Goal: Task Accomplishment & Management: Use online tool/utility

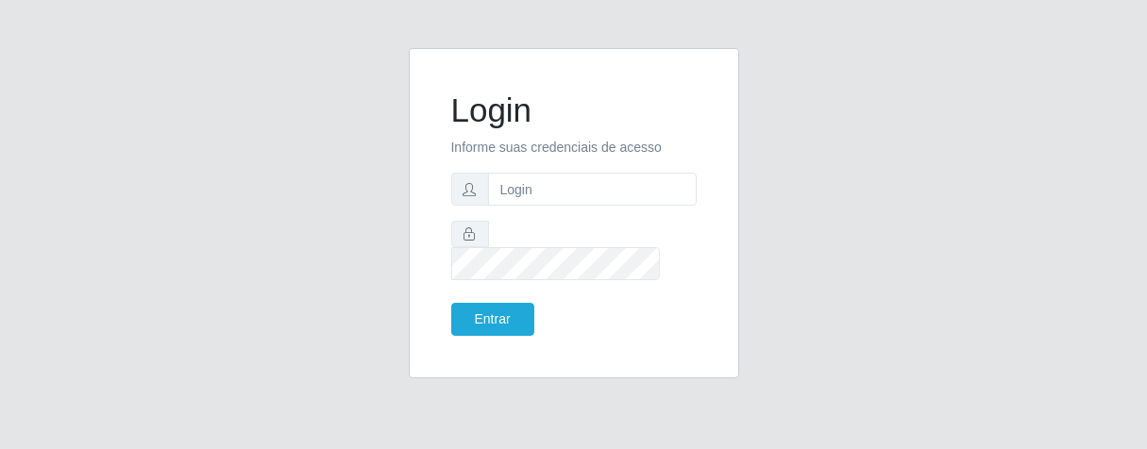
click at [584, 199] on input "text" at bounding box center [592, 189] width 209 height 33
type input "e"
type input "[PERSON_NAME]"
click at [521, 303] on button "Entrar" at bounding box center [492, 319] width 83 height 33
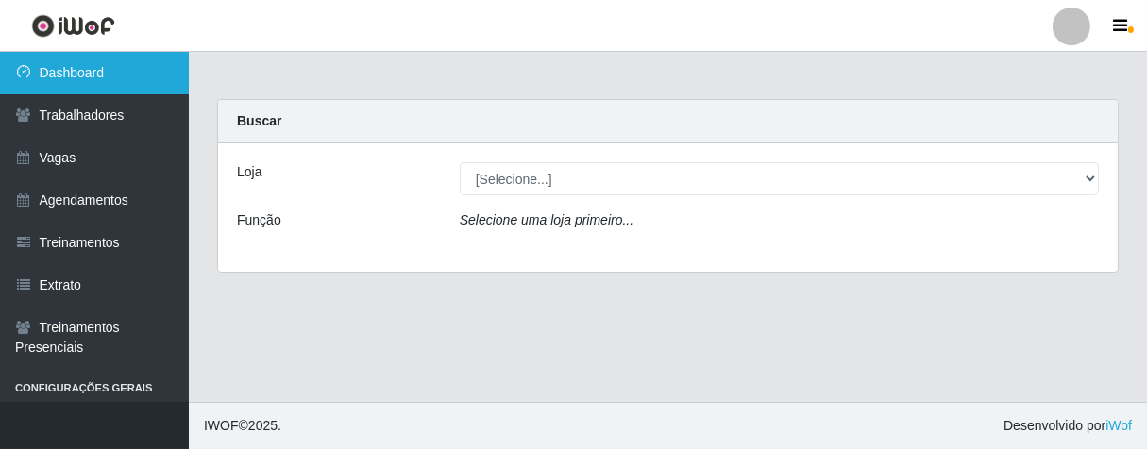
click at [113, 70] on link "Dashboard" at bounding box center [94, 73] width 189 height 42
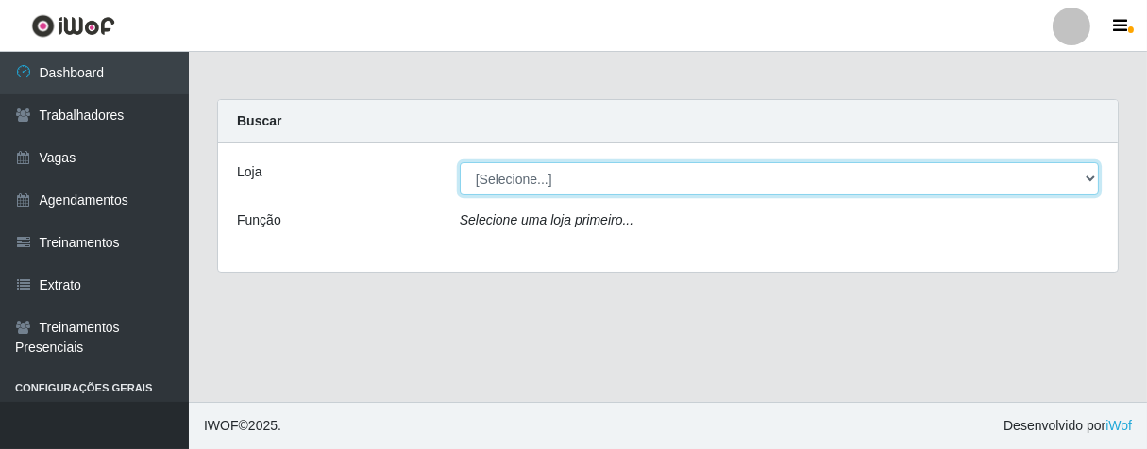
click at [1083, 176] on select "[Selecione...] Superbox [GEOGRAPHIC_DATA] - Bessa" at bounding box center [779, 178] width 639 height 33
select select "206"
click at [460, 162] on select "[Selecione...] Superbox [GEOGRAPHIC_DATA] - Bessa" at bounding box center [779, 178] width 639 height 33
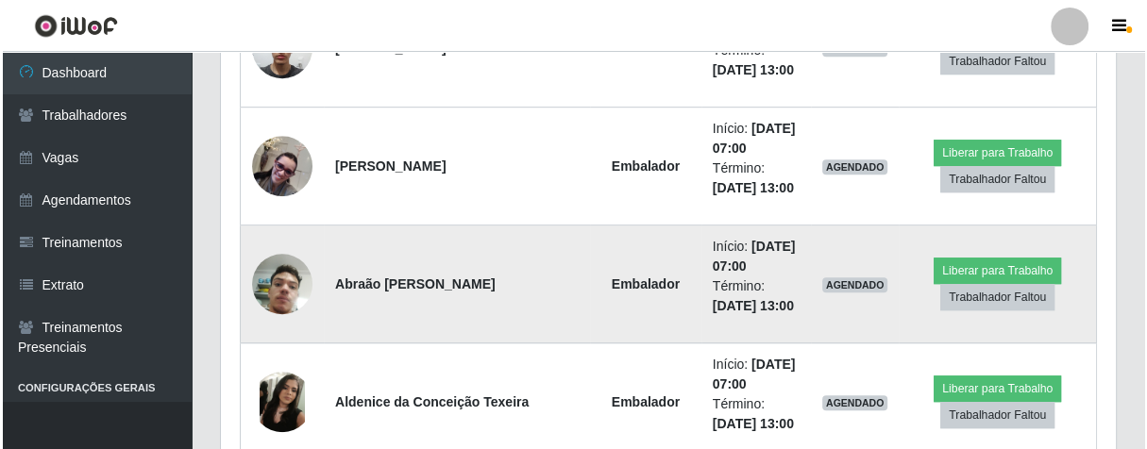
scroll to position [944, 0]
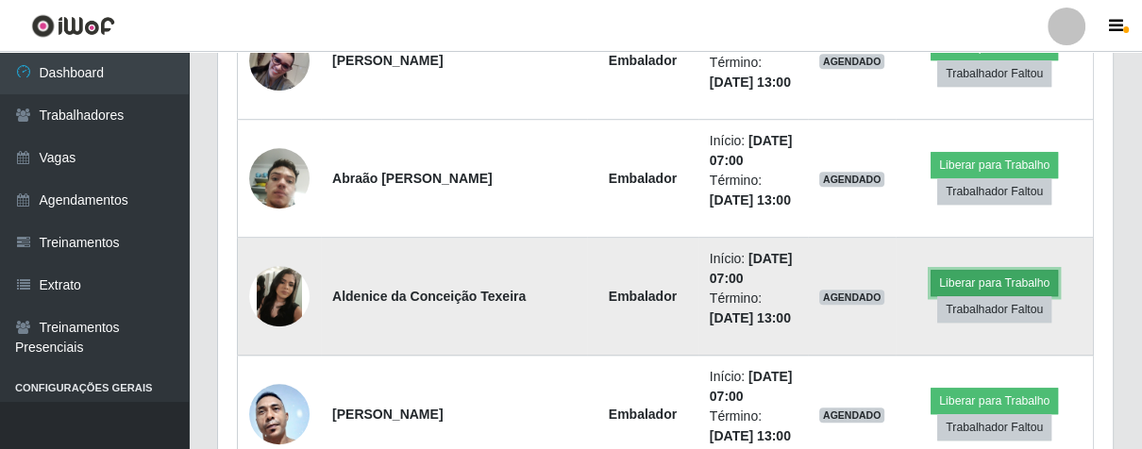
click at [972, 281] on button "Liberar para Trabalho" at bounding box center [994, 283] width 127 height 26
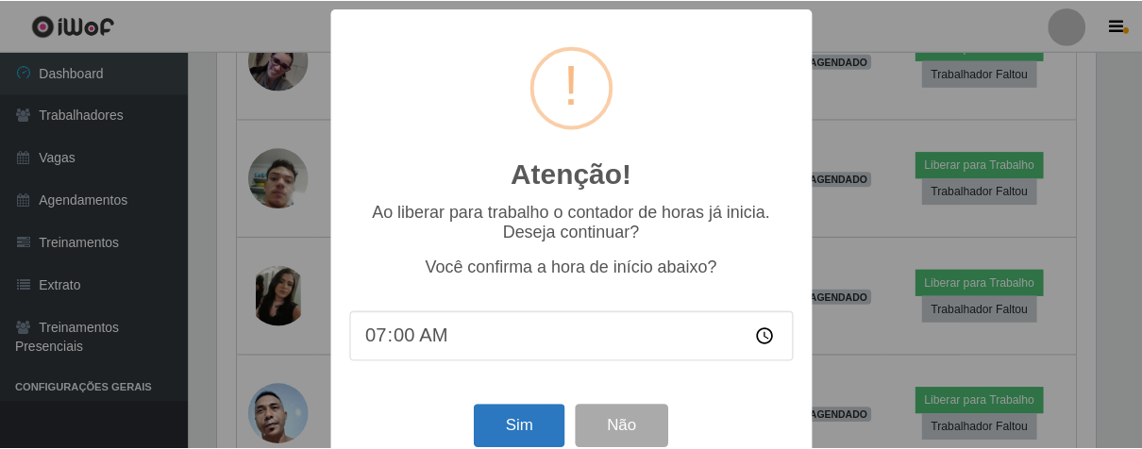
scroll to position [42, 0]
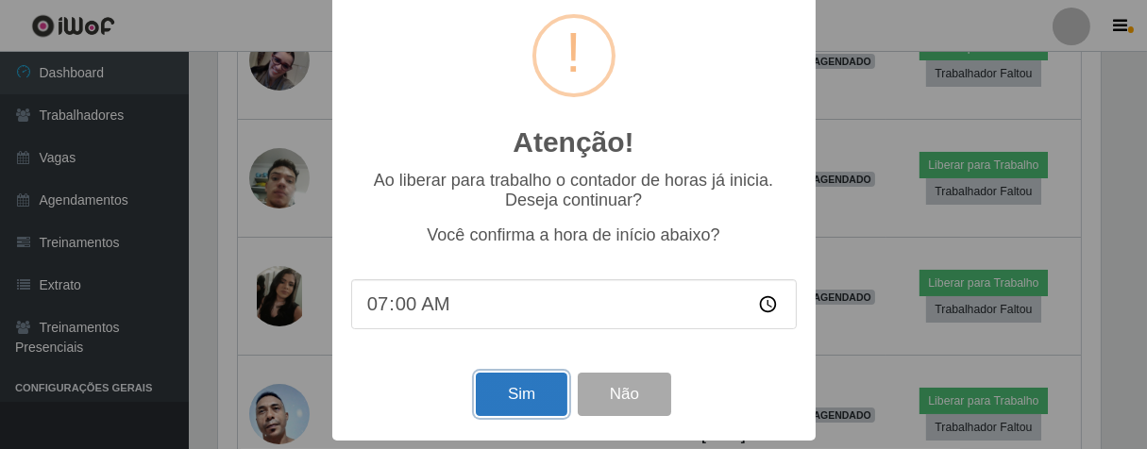
click at [514, 394] on button "Sim" at bounding box center [522, 395] width 92 height 44
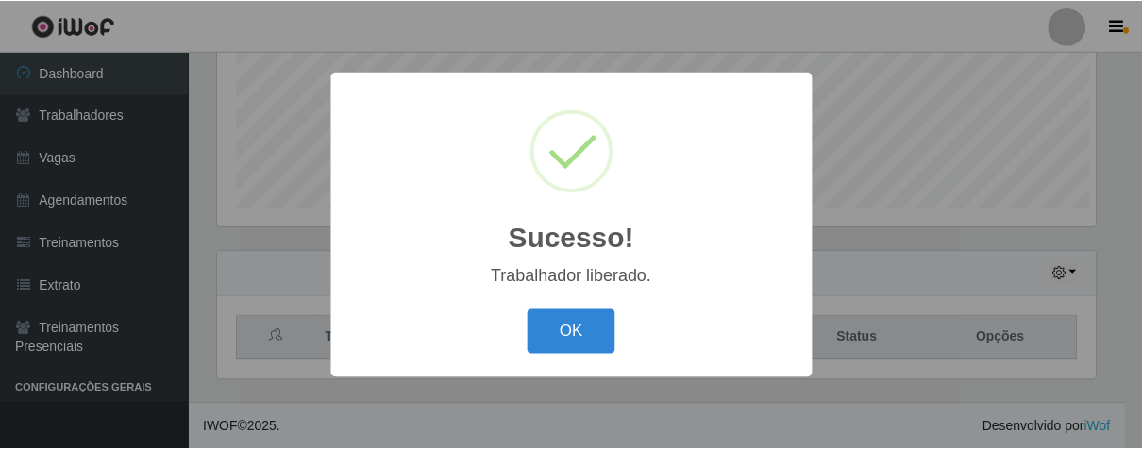
scroll to position [391, 884]
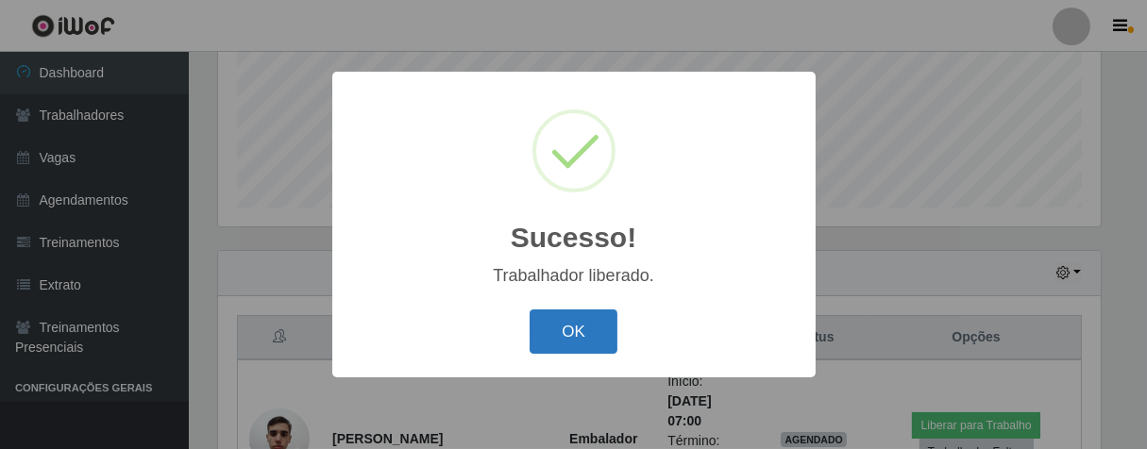
click at [600, 329] on button "OK" at bounding box center [574, 332] width 88 height 44
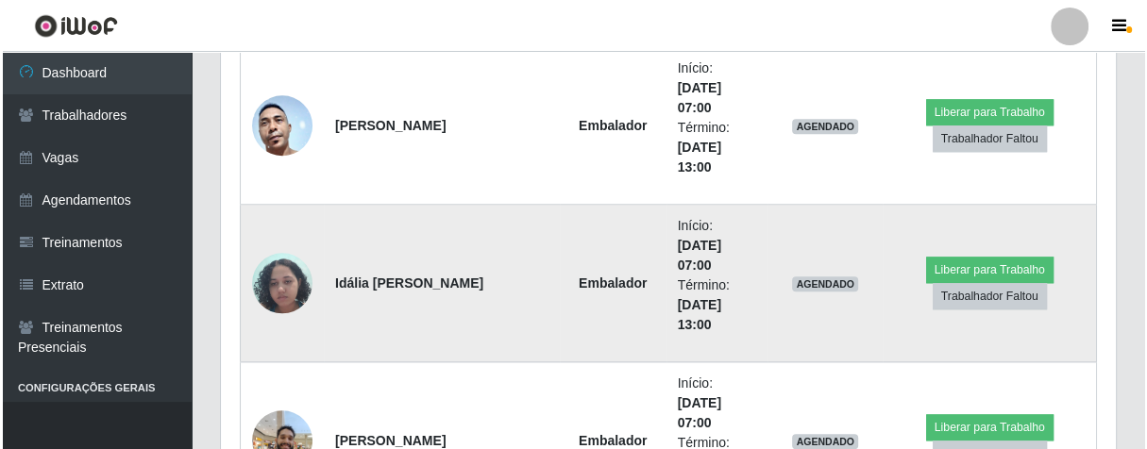
scroll to position [1516, 0]
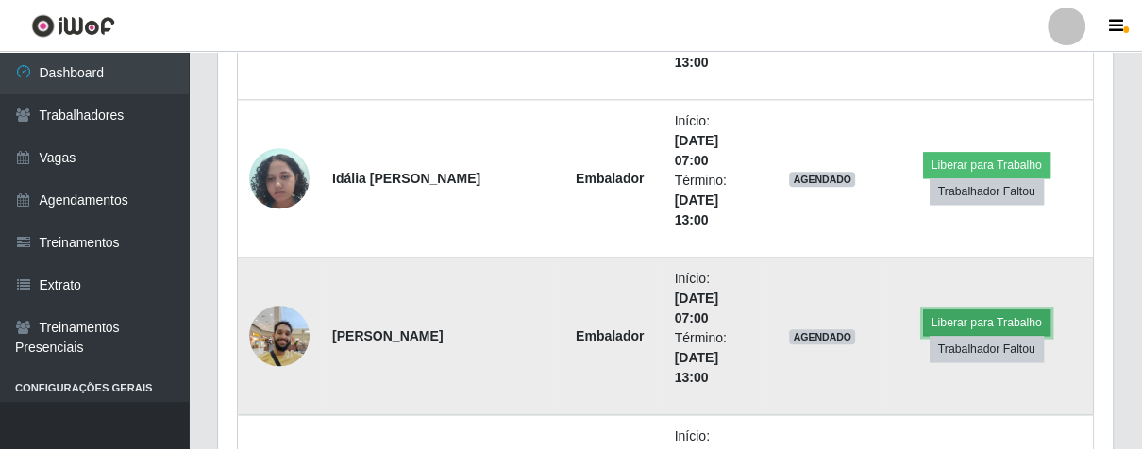
click at [938, 316] on button "Liberar para Trabalho" at bounding box center [986, 323] width 127 height 26
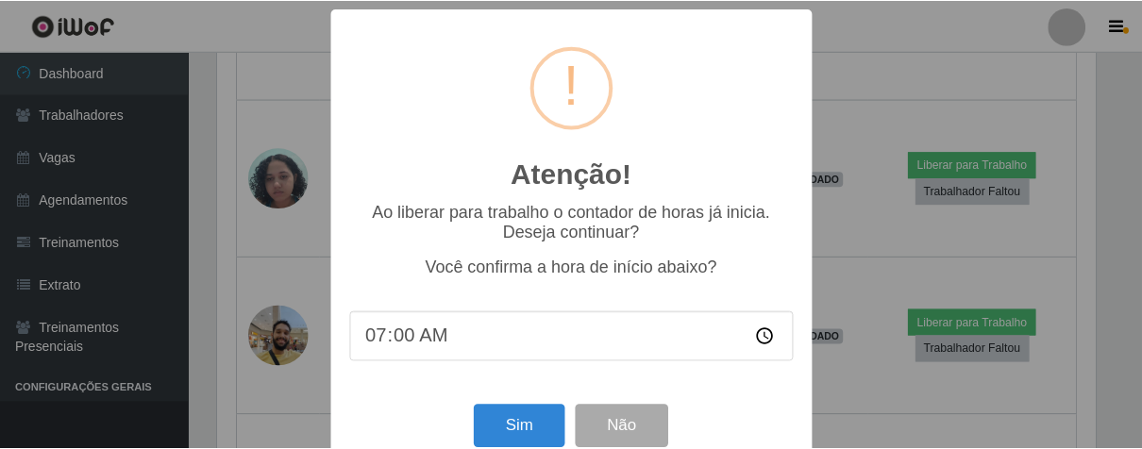
scroll to position [42, 0]
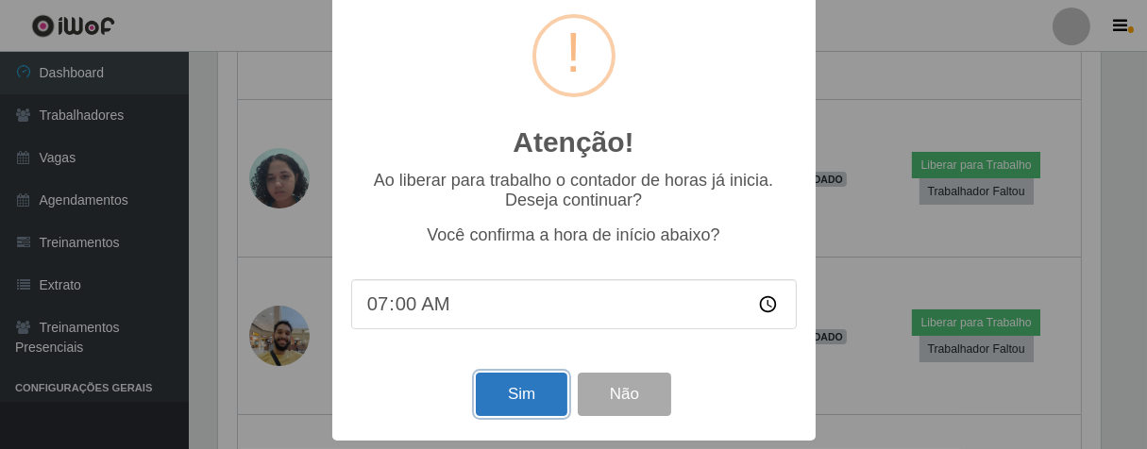
click at [534, 383] on button "Sim" at bounding box center [522, 395] width 92 height 44
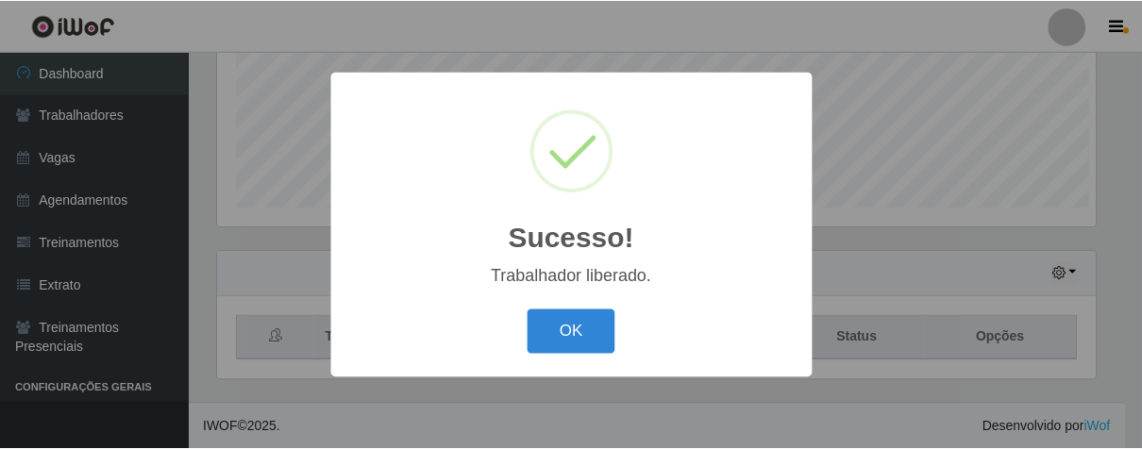
scroll to position [391, 884]
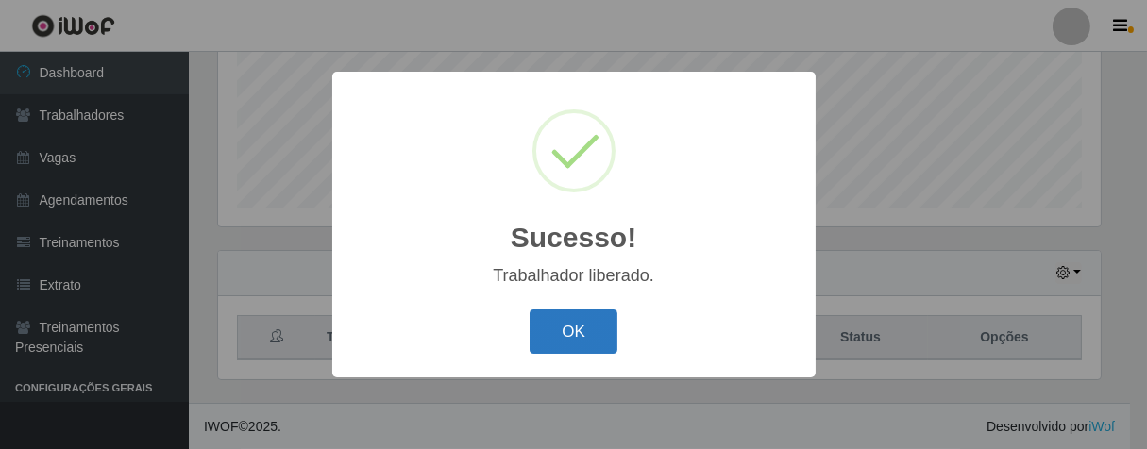
click at [586, 342] on button "OK" at bounding box center [574, 332] width 88 height 44
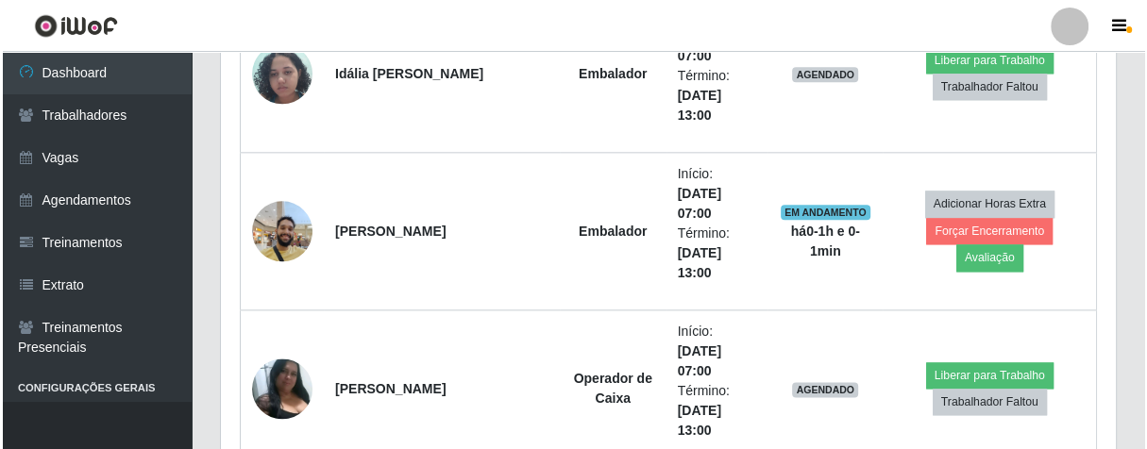
scroll to position [1726, 0]
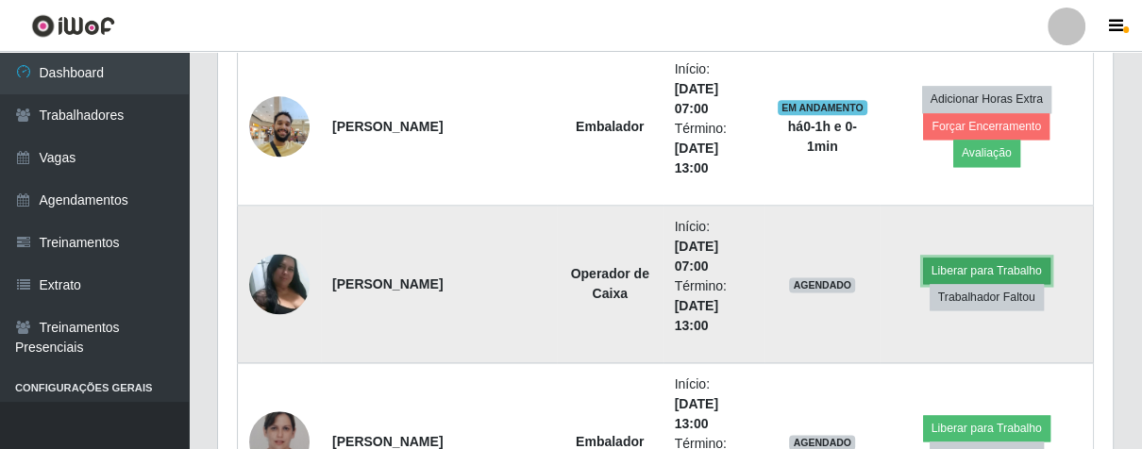
click at [956, 259] on button "Liberar para Trabalho" at bounding box center [986, 271] width 127 height 26
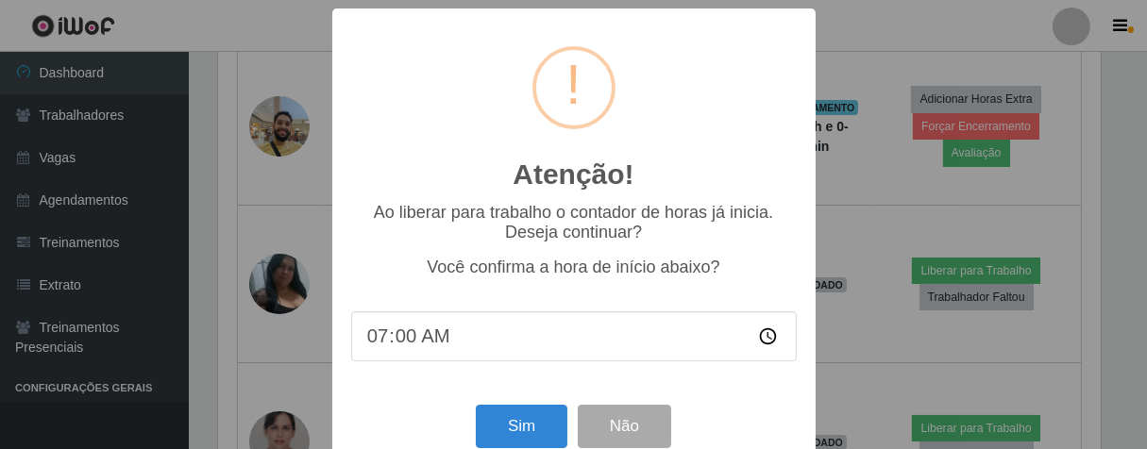
scroll to position [42, 0]
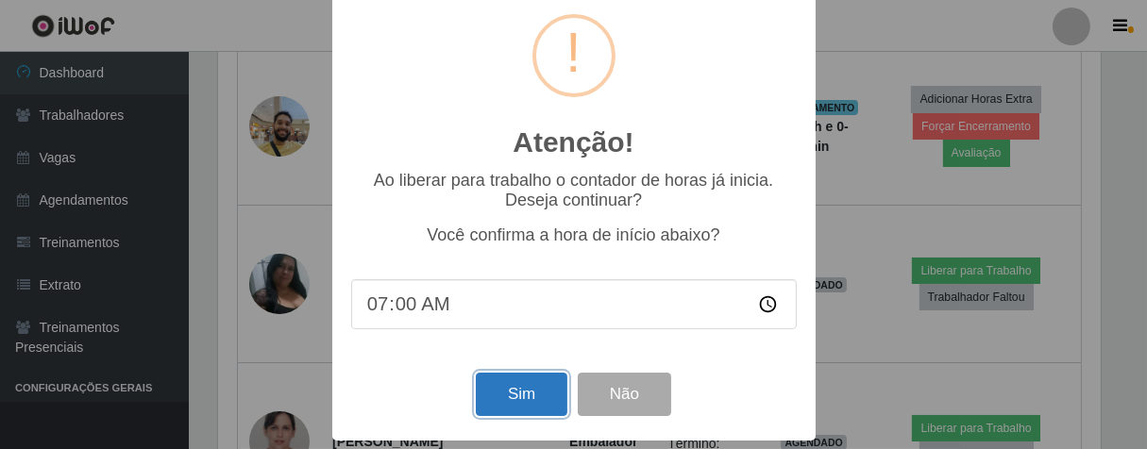
click at [498, 396] on button "Sim" at bounding box center [522, 395] width 92 height 44
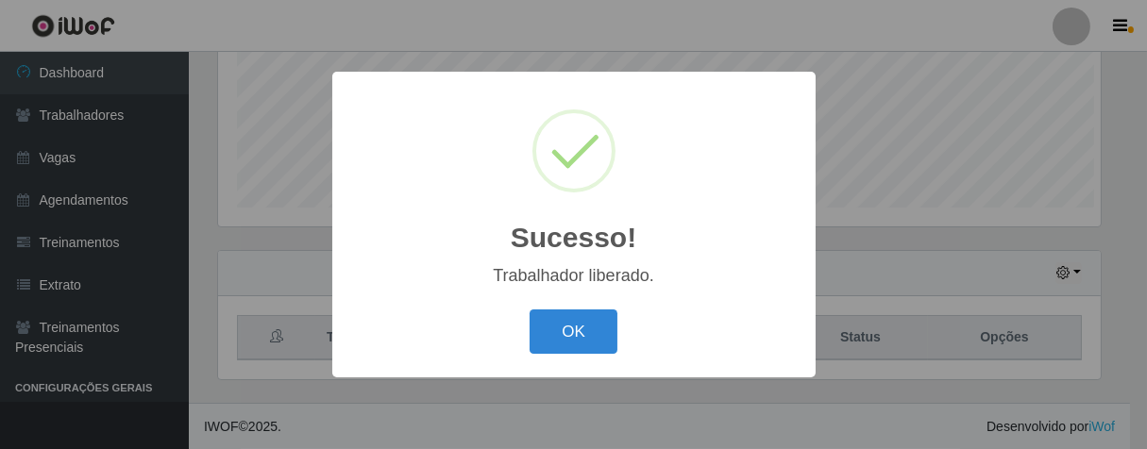
scroll to position [0, 0]
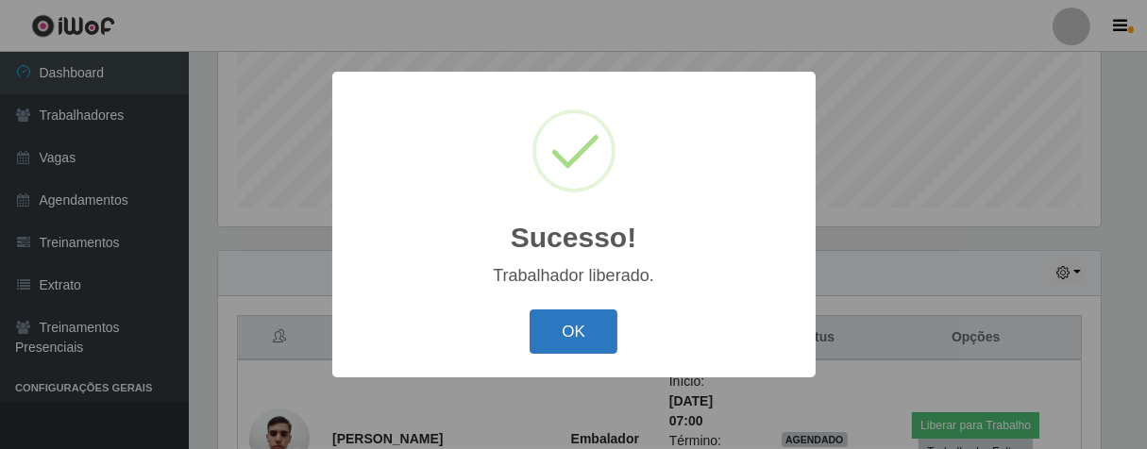
click at [550, 316] on button "OK" at bounding box center [574, 332] width 88 height 44
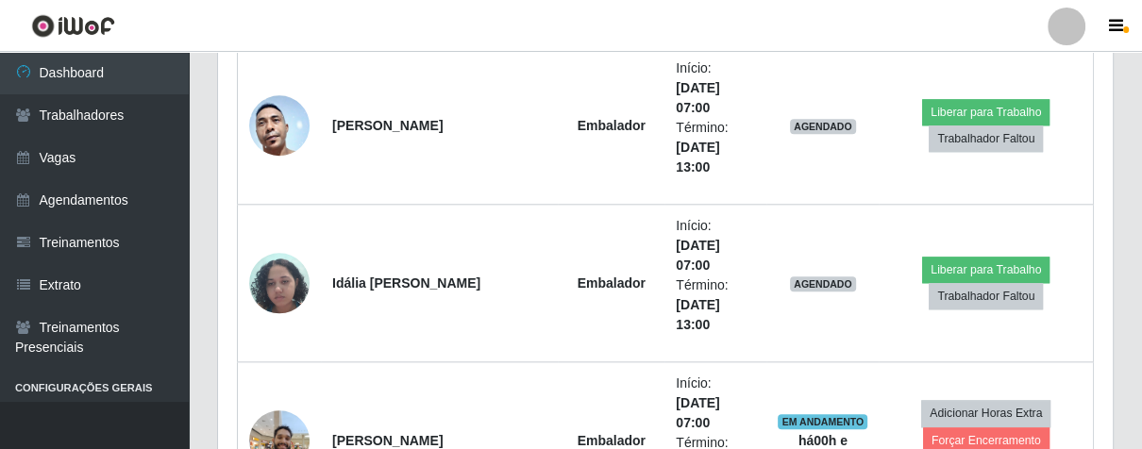
scroll to position [1516, 0]
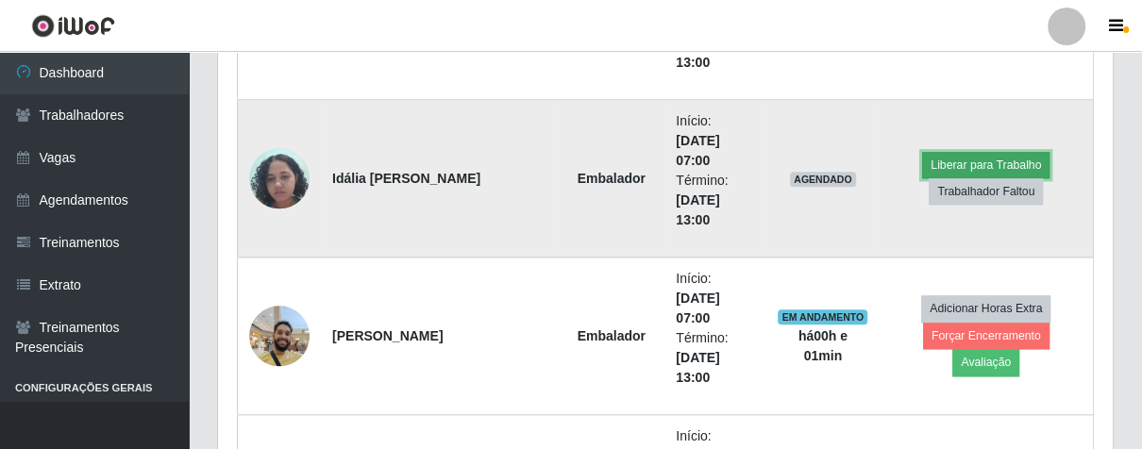
click at [948, 154] on button "Liberar para Trabalho" at bounding box center [985, 165] width 127 height 26
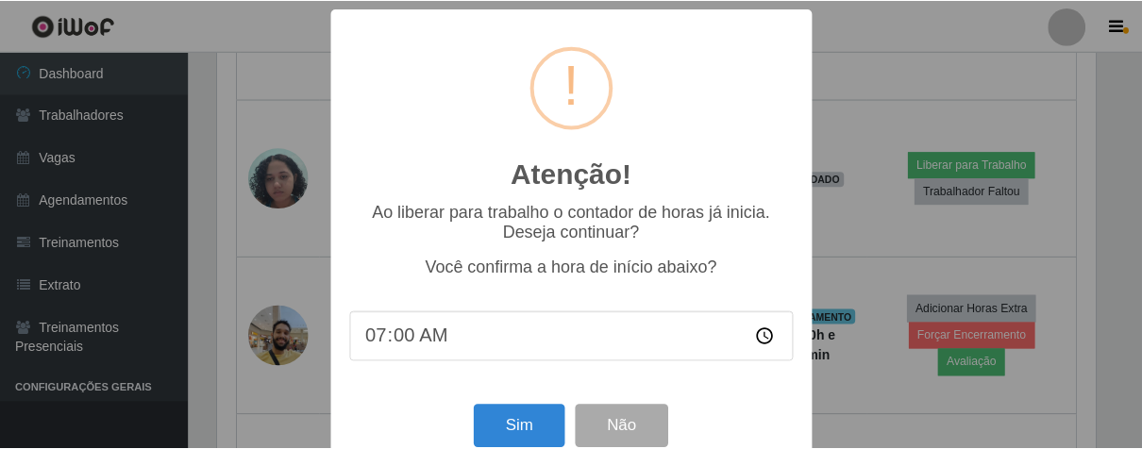
scroll to position [42, 0]
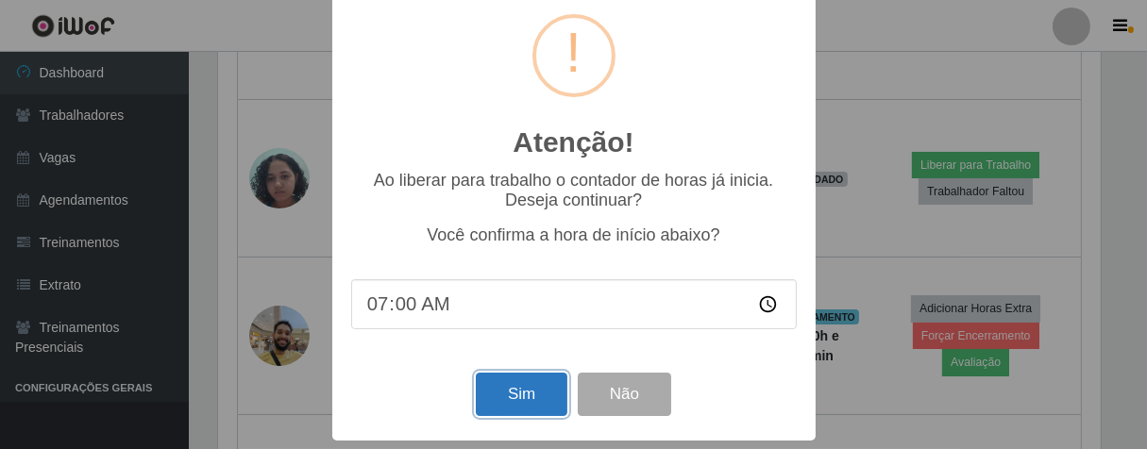
click at [517, 406] on button "Sim" at bounding box center [522, 395] width 92 height 44
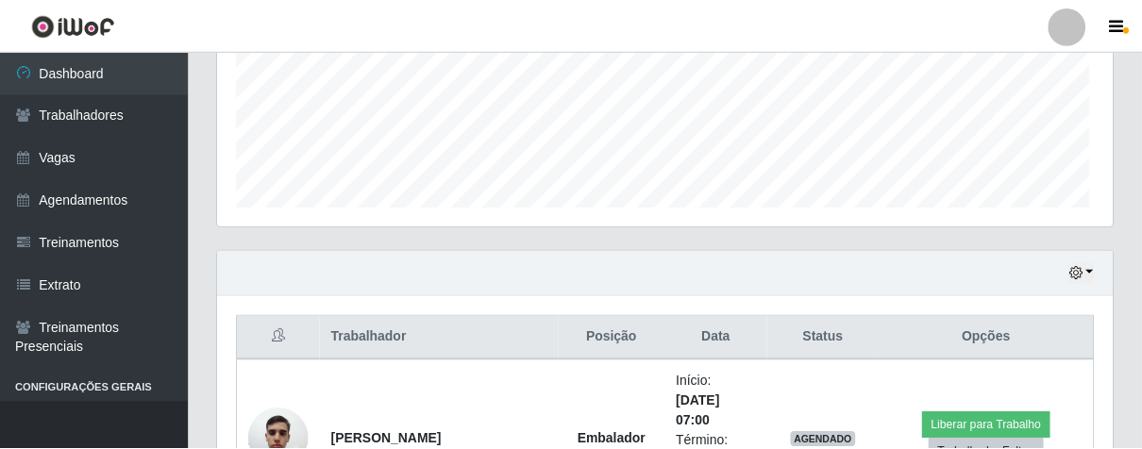
scroll to position [391, 884]
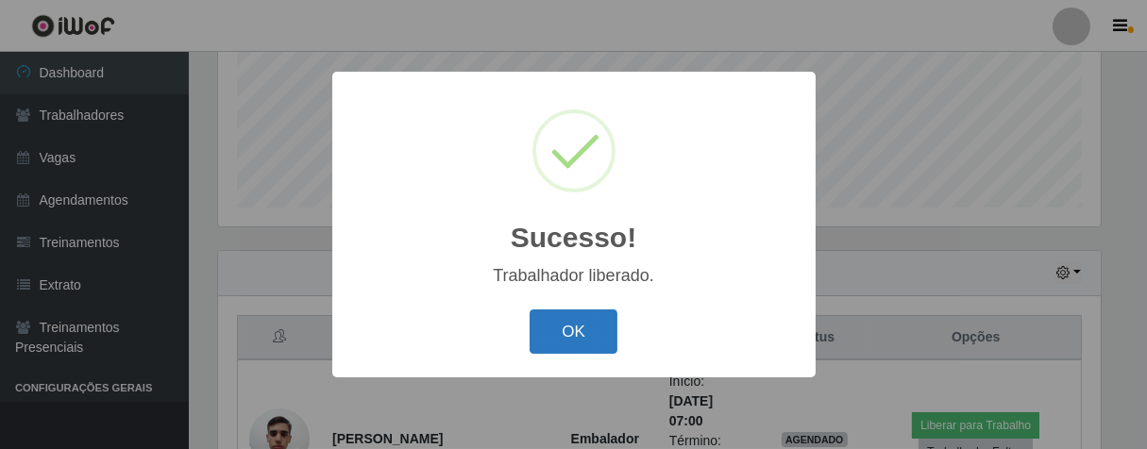
click at [566, 337] on button "OK" at bounding box center [574, 332] width 88 height 44
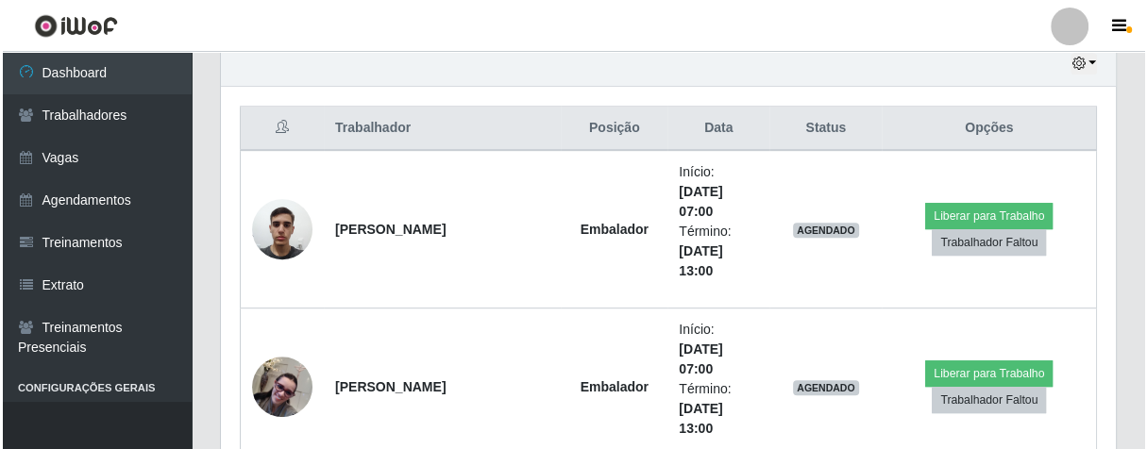
scroll to position [887, 0]
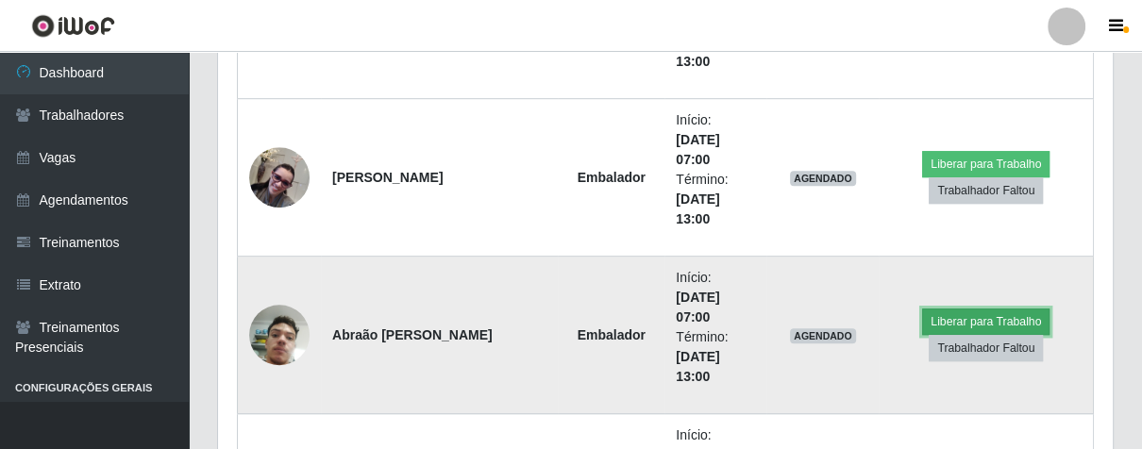
click at [939, 312] on button "Liberar para Trabalho" at bounding box center [985, 322] width 127 height 26
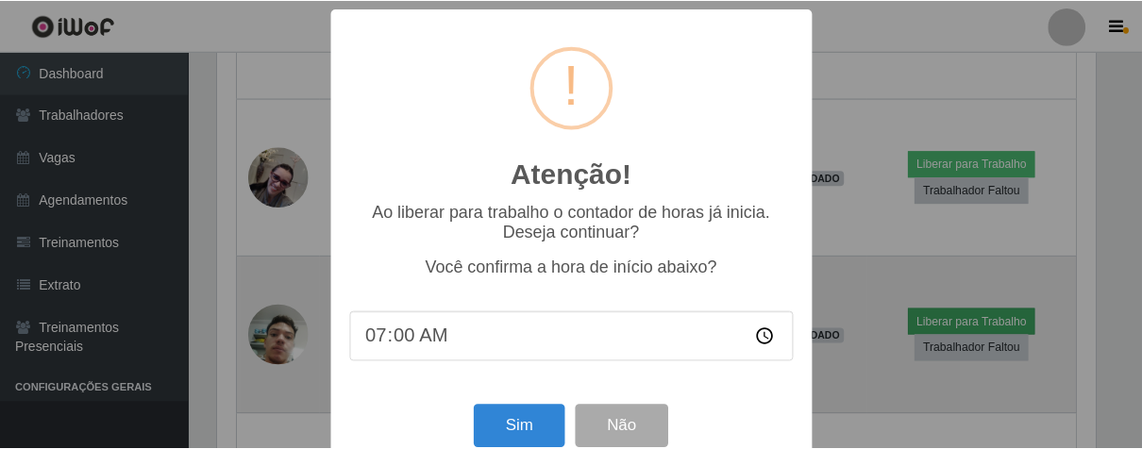
scroll to position [391, 884]
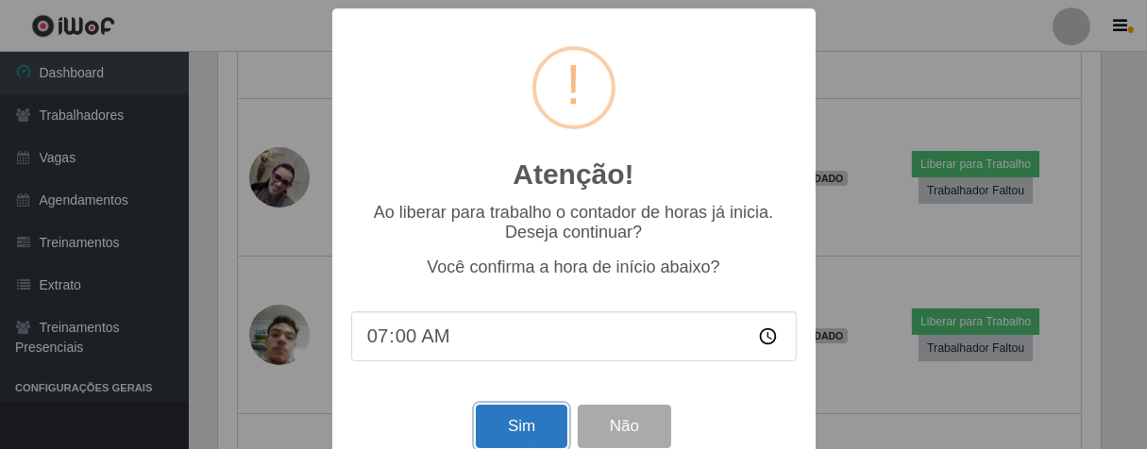
click at [491, 441] on button "Sim" at bounding box center [522, 427] width 92 height 44
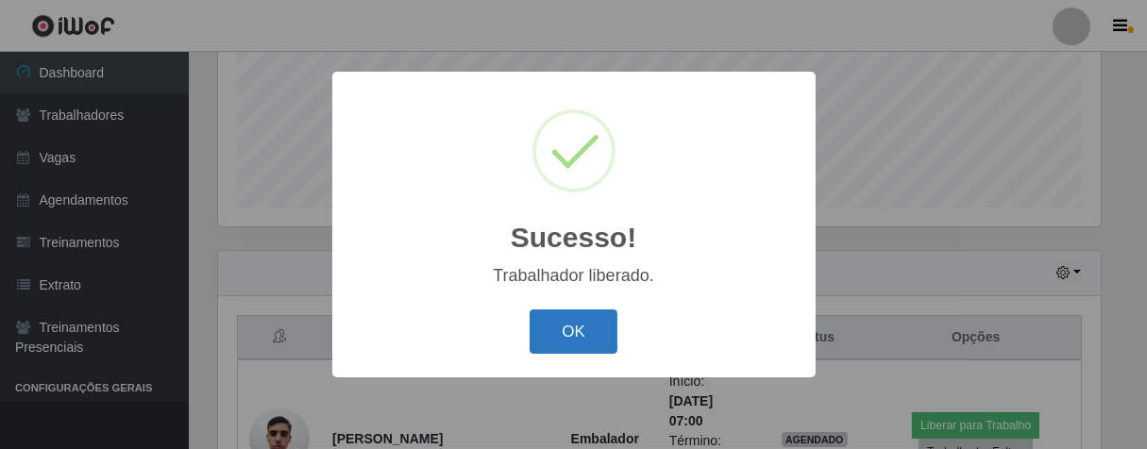
click at [595, 346] on button "OK" at bounding box center [574, 332] width 88 height 44
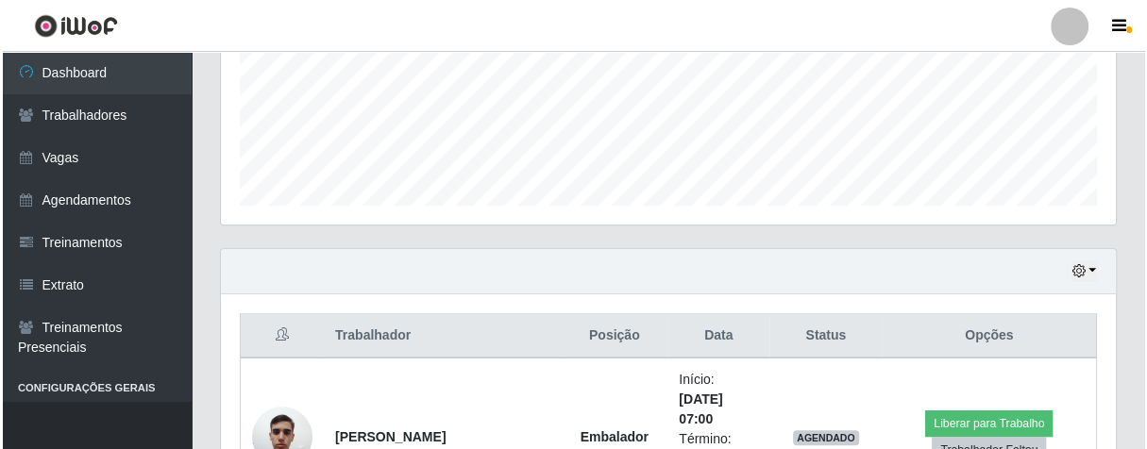
scroll to position [680, 0]
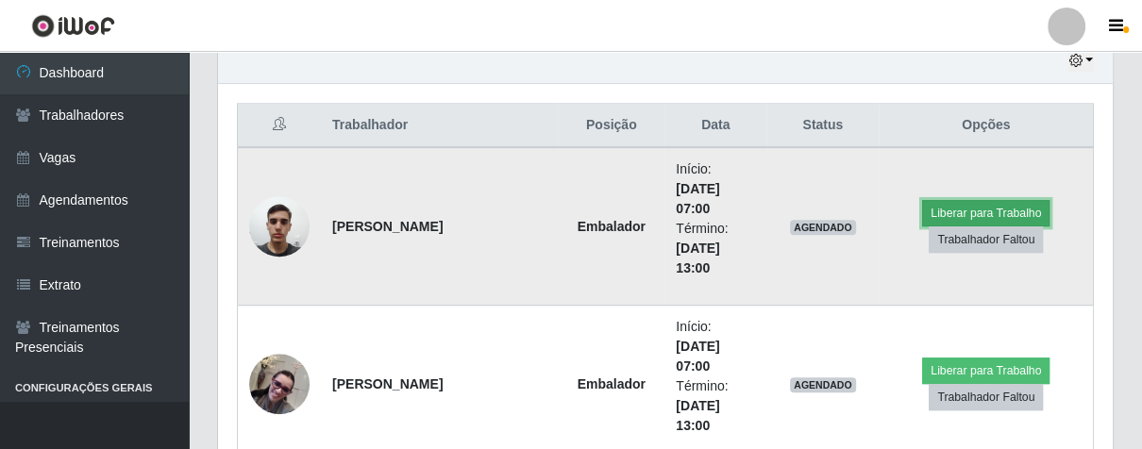
click at [987, 209] on button "Liberar para Trabalho" at bounding box center [985, 213] width 127 height 26
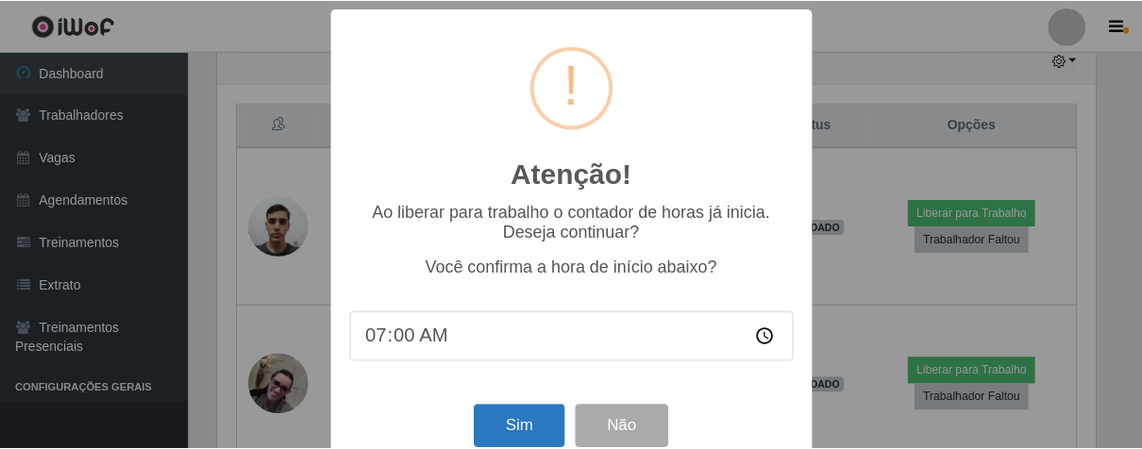
scroll to position [42, 0]
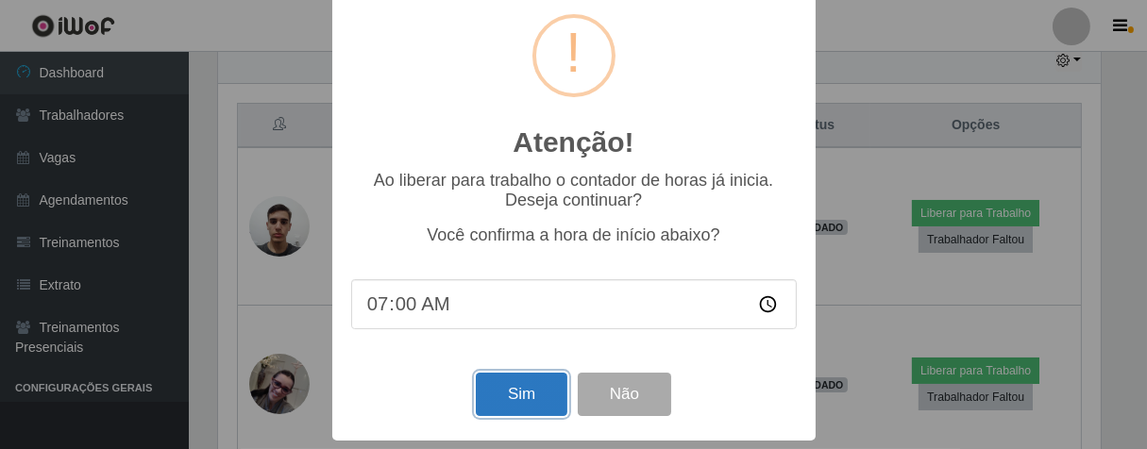
click at [510, 397] on button "Sim" at bounding box center [522, 395] width 92 height 44
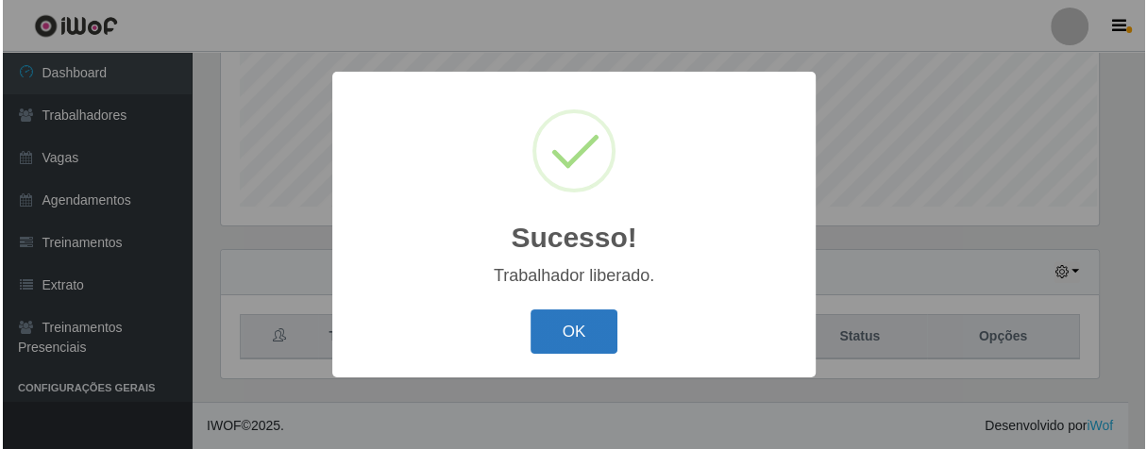
scroll to position [391, 884]
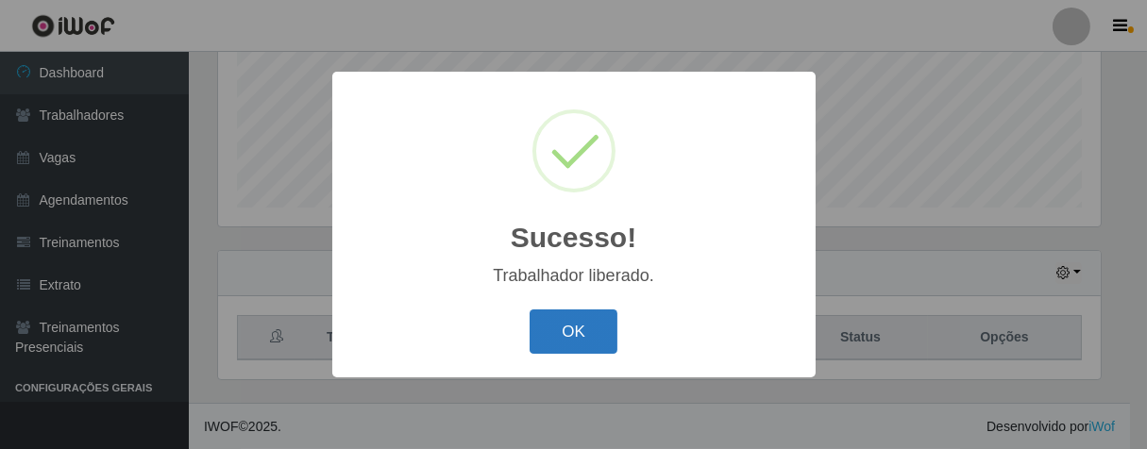
click at [550, 334] on button "OK" at bounding box center [574, 332] width 88 height 44
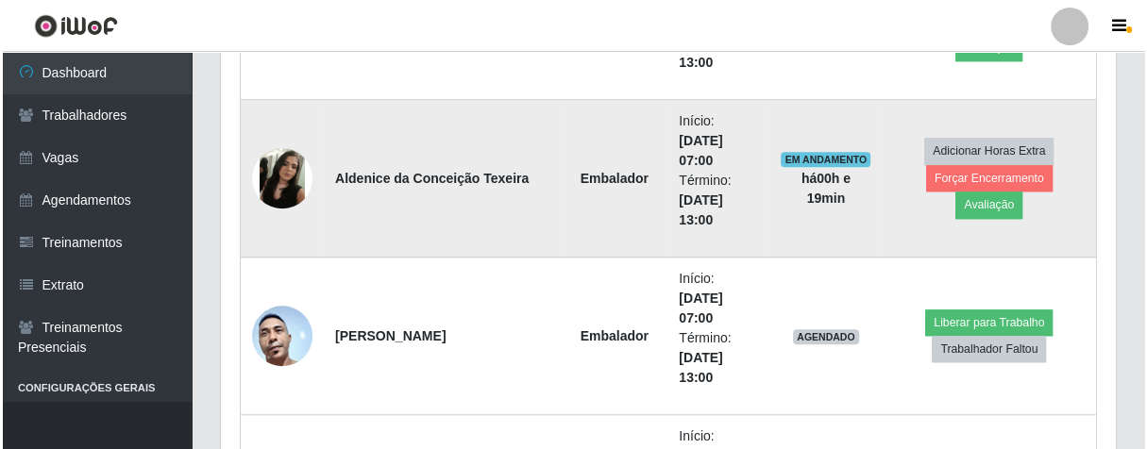
scroll to position [1307, 0]
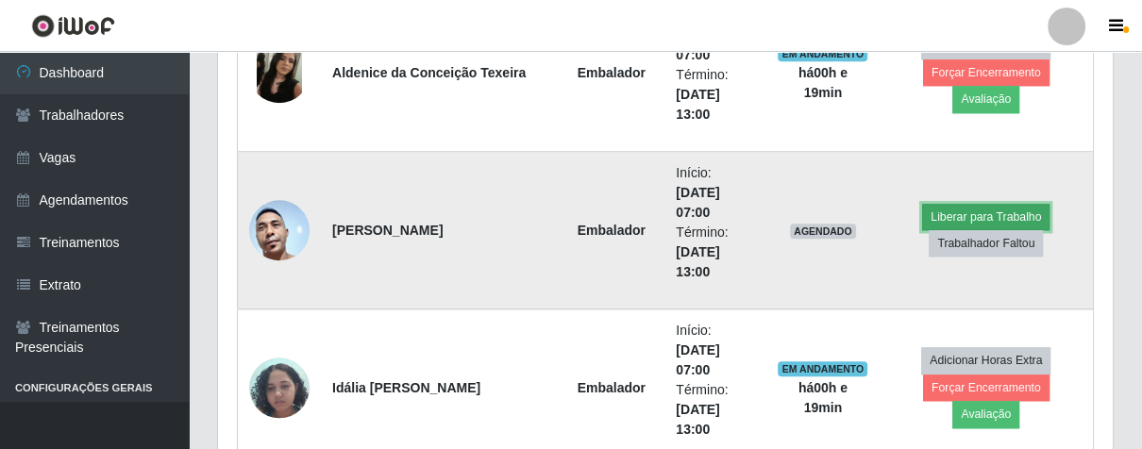
click at [949, 217] on button "Liberar para Trabalho" at bounding box center [985, 217] width 127 height 26
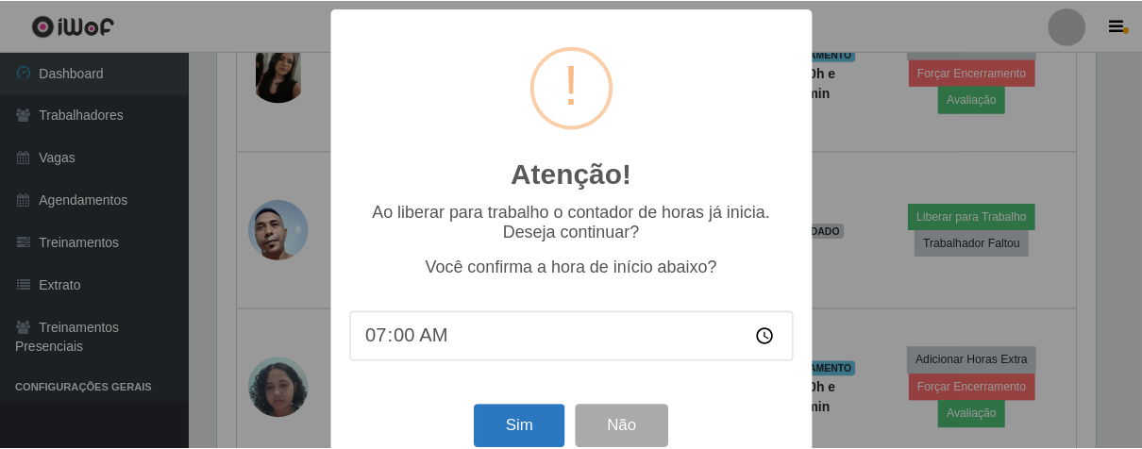
scroll to position [42, 0]
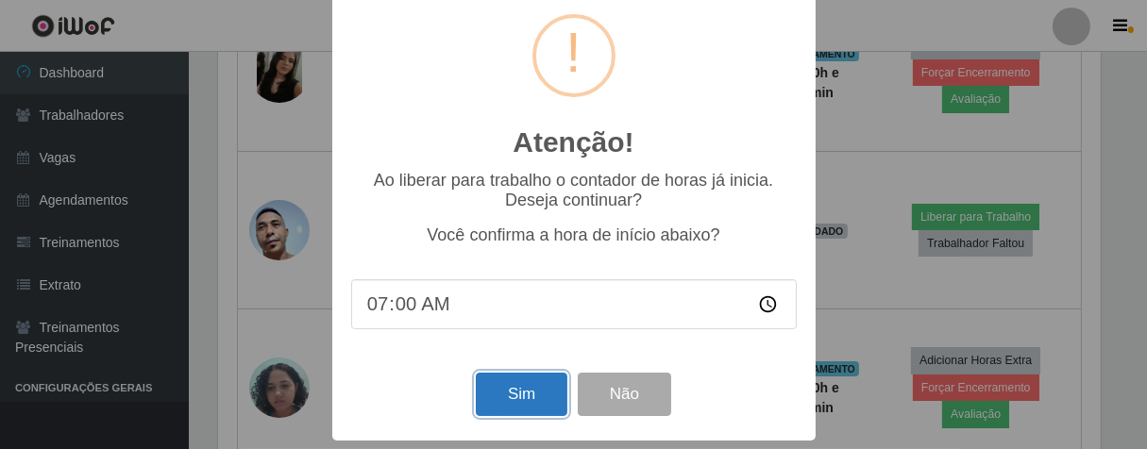
click at [517, 391] on button "Sim" at bounding box center [522, 395] width 92 height 44
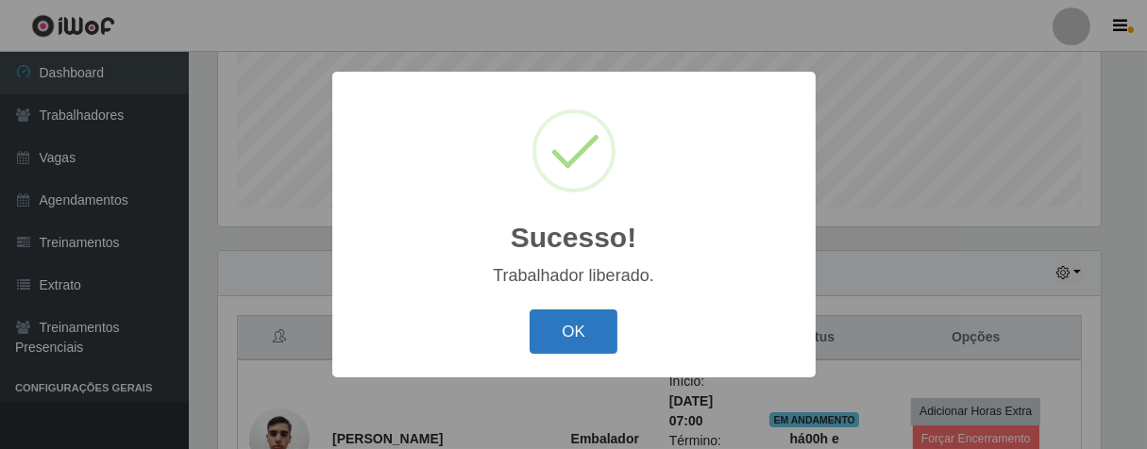
scroll to position [391, 884]
click at [579, 337] on button "OK" at bounding box center [574, 332] width 88 height 44
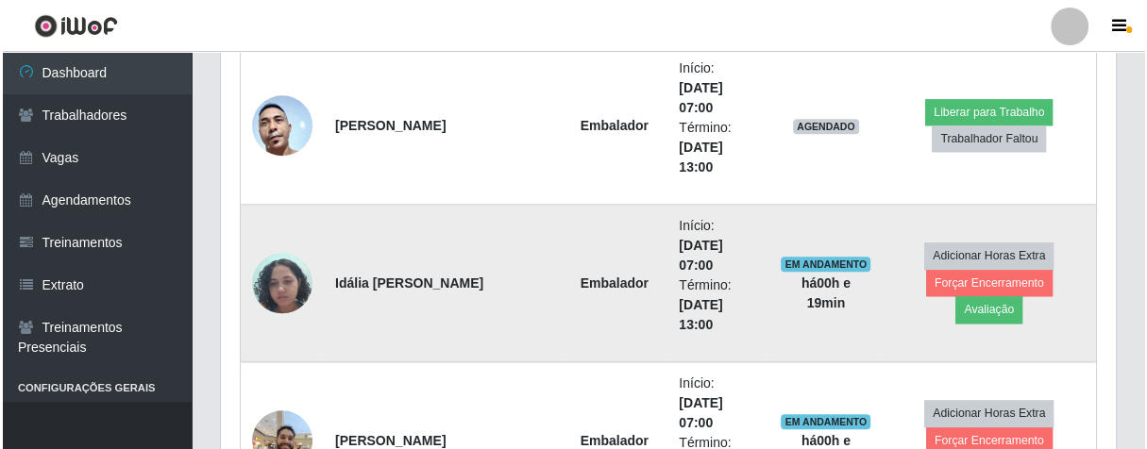
scroll to position [1307, 0]
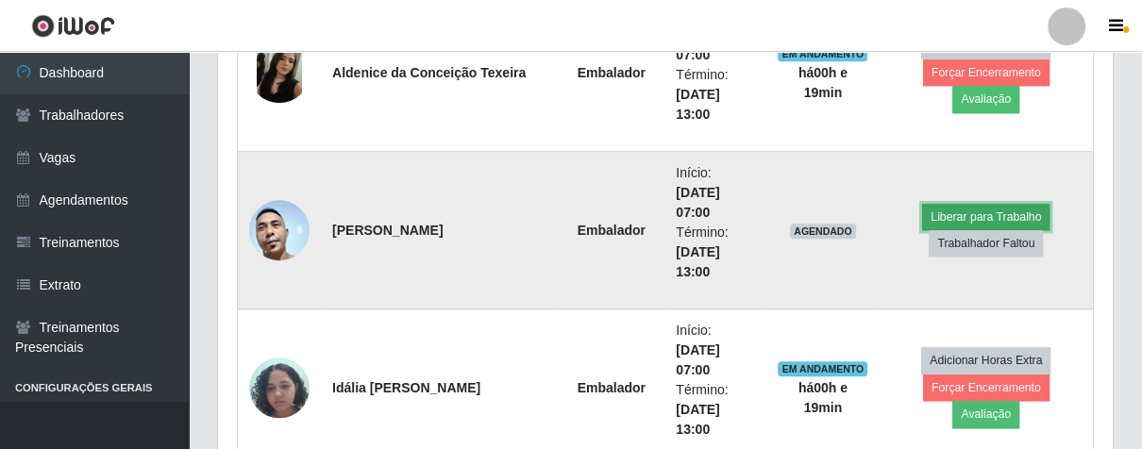
click at [967, 217] on button "Liberar para Trabalho" at bounding box center [985, 217] width 127 height 26
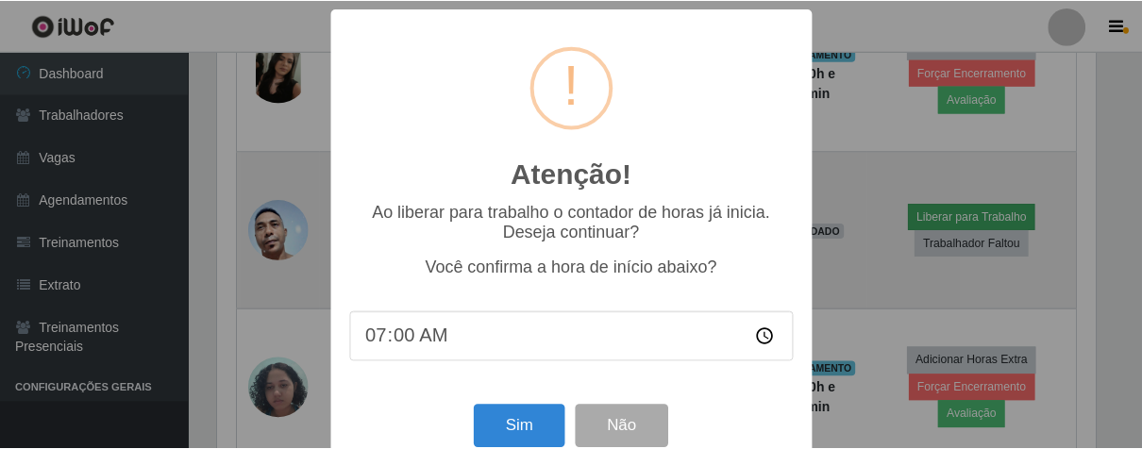
scroll to position [391, 884]
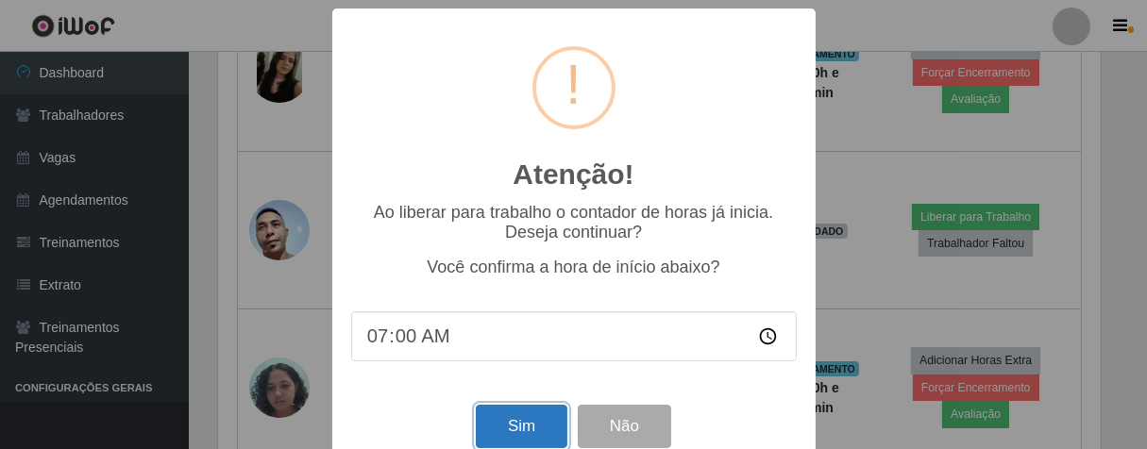
click at [522, 414] on button "Sim" at bounding box center [522, 427] width 92 height 44
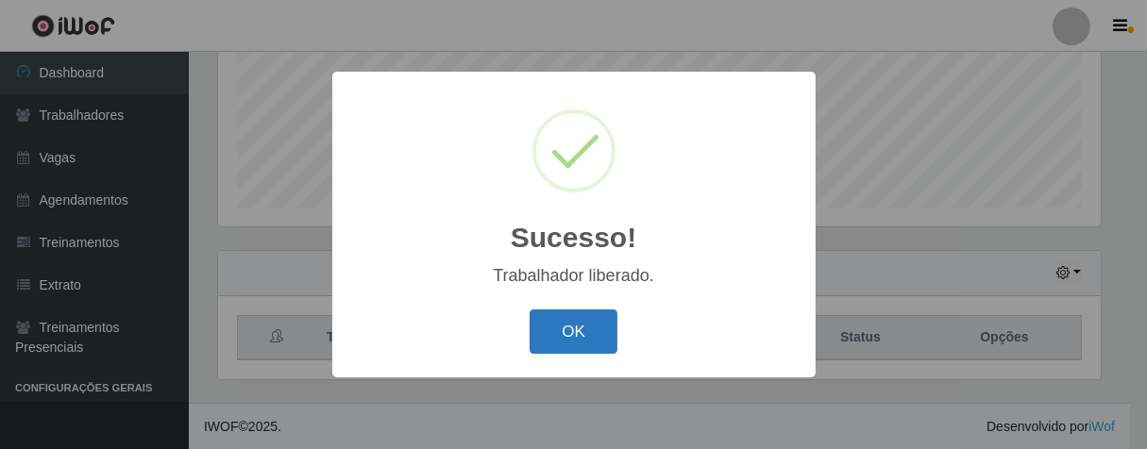
click at [567, 347] on button "OK" at bounding box center [574, 332] width 88 height 44
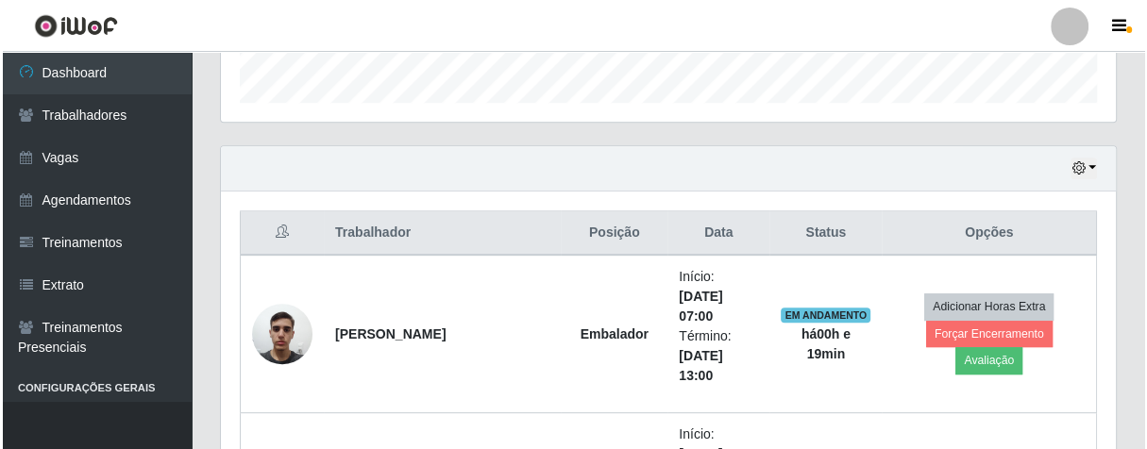
scroll to position [782, 0]
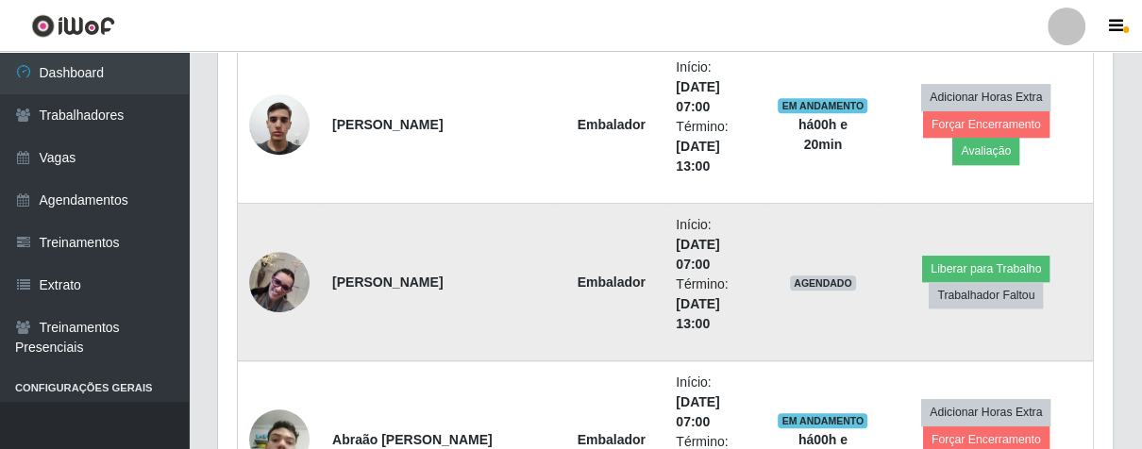
click at [289, 288] on img at bounding box center [279, 282] width 60 height 60
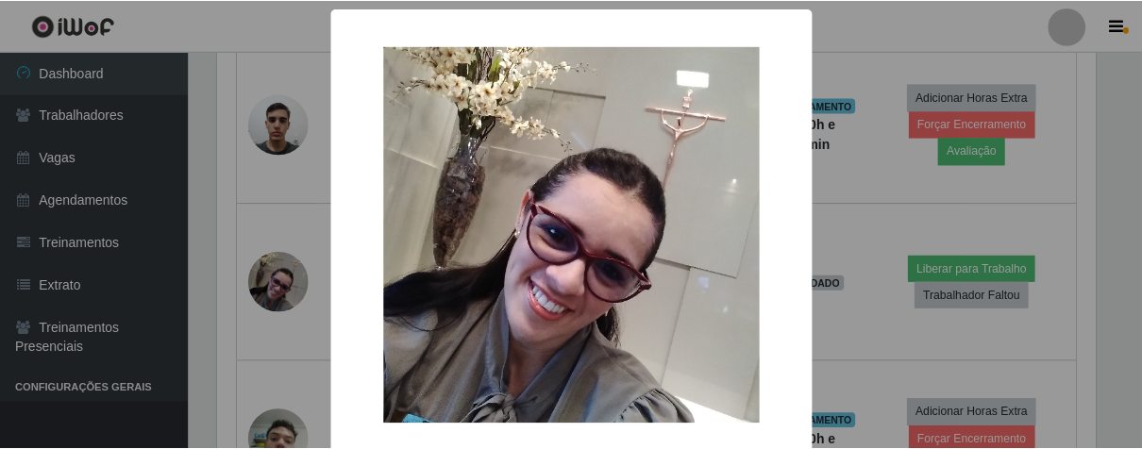
scroll to position [93, 0]
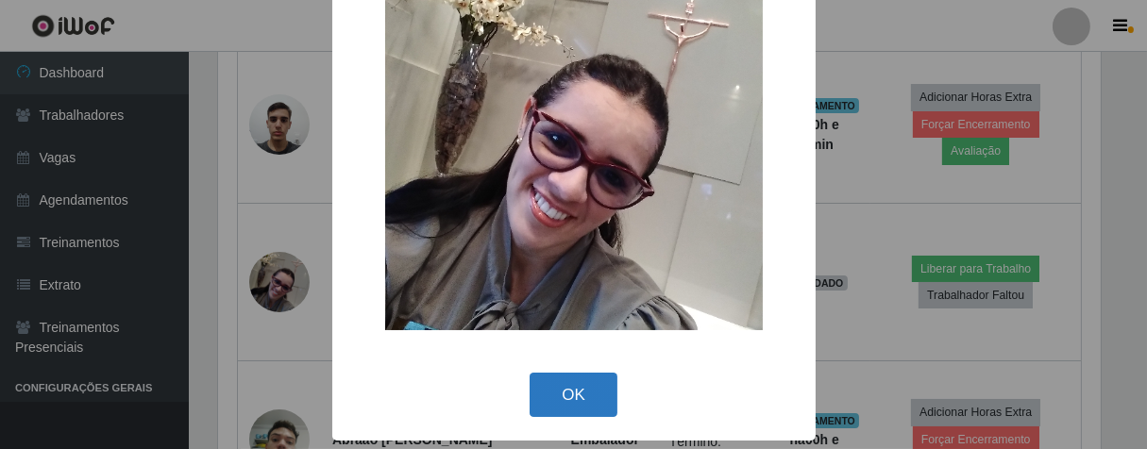
click at [545, 373] on button "OK" at bounding box center [574, 395] width 88 height 44
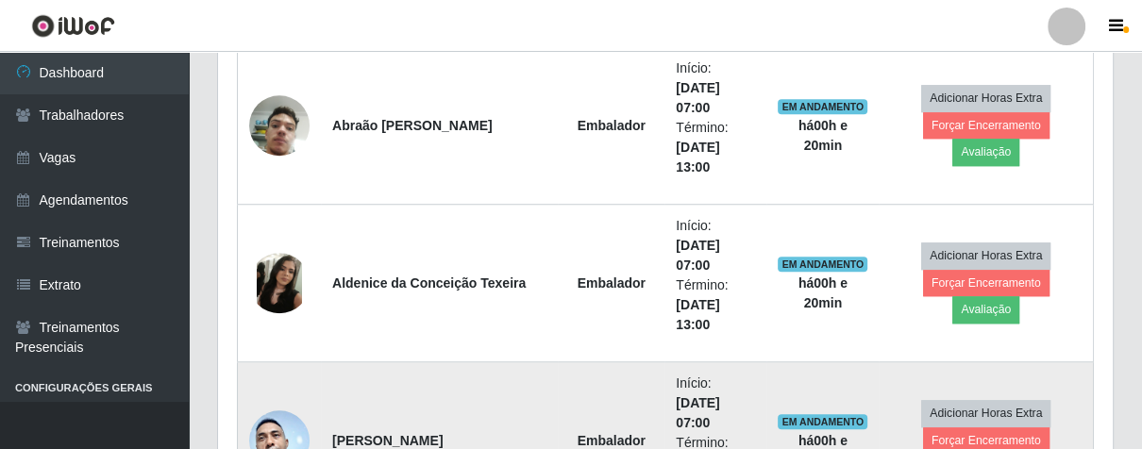
scroll to position [1201, 0]
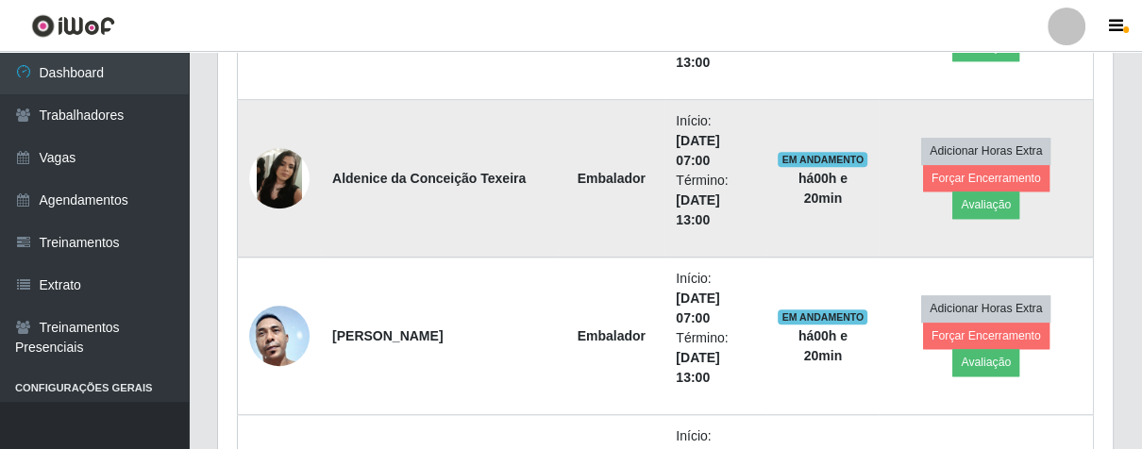
click at [272, 191] on img at bounding box center [279, 178] width 60 height 60
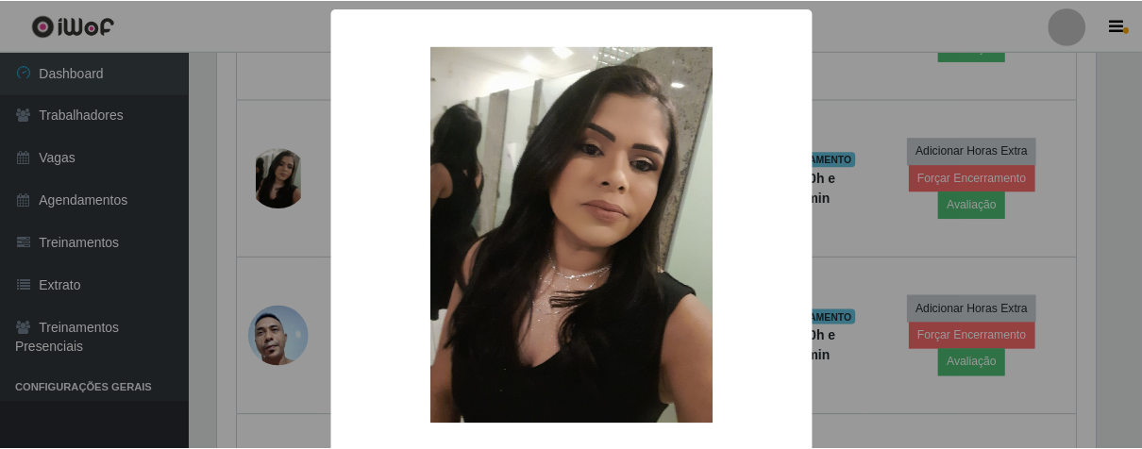
scroll to position [93, 0]
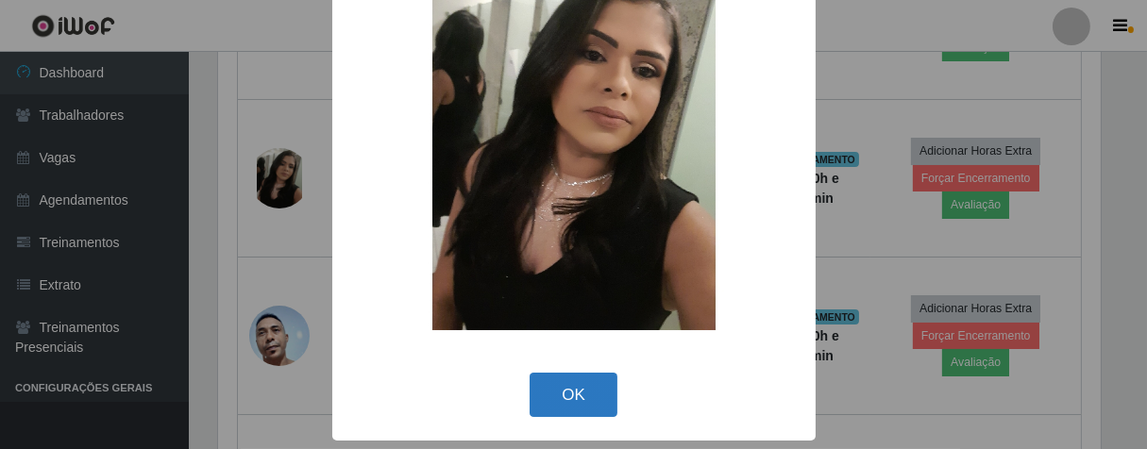
click at [533, 397] on button "OK" at bounding box center [574, 395] width 88 height 44
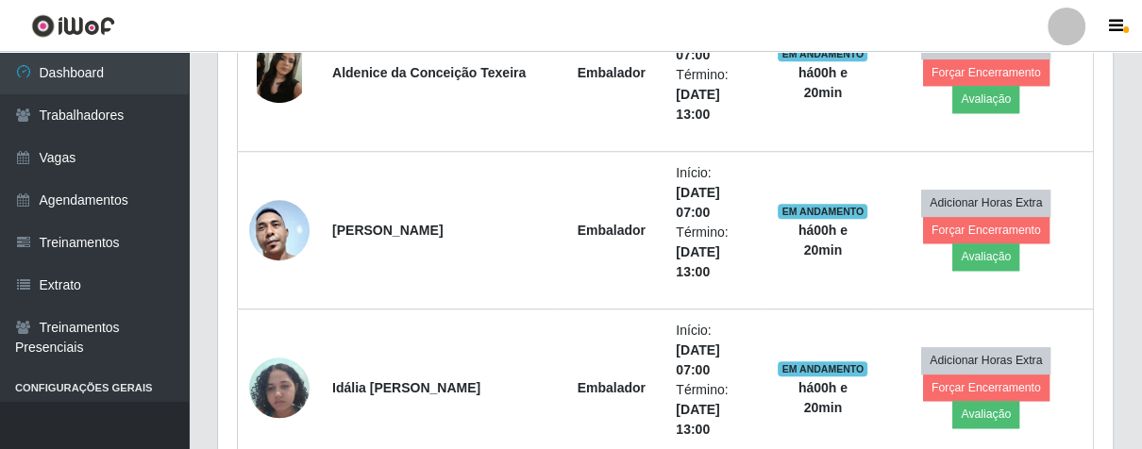
scroll to position [677, 0]
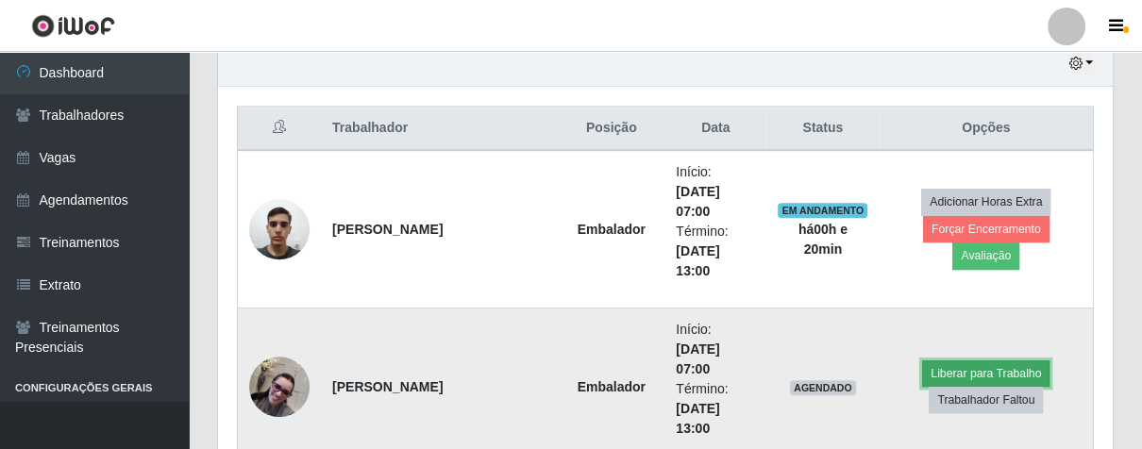
click at [930, 376] on button "Liberar para Trabalho" at bounding box center [985, 374] width 127 height 26
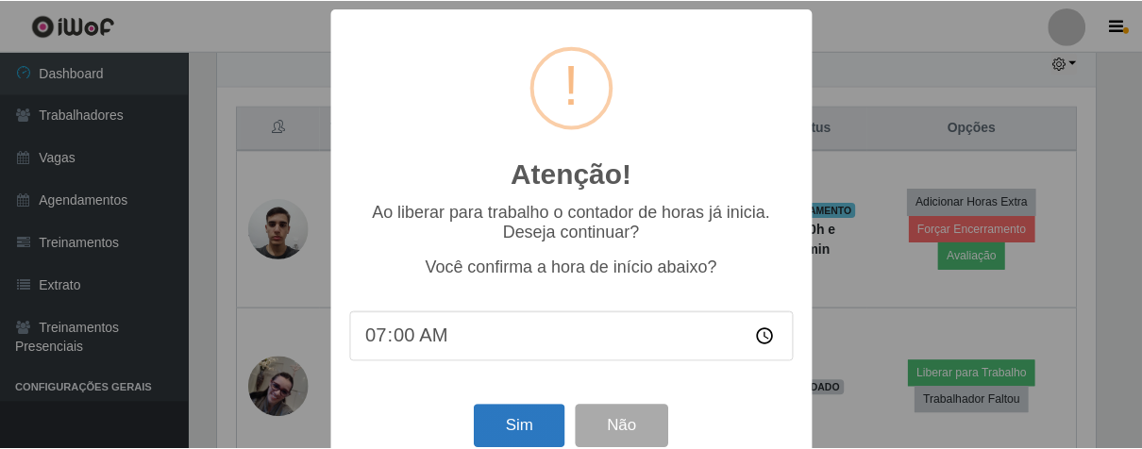
scroll to position [42, 0]
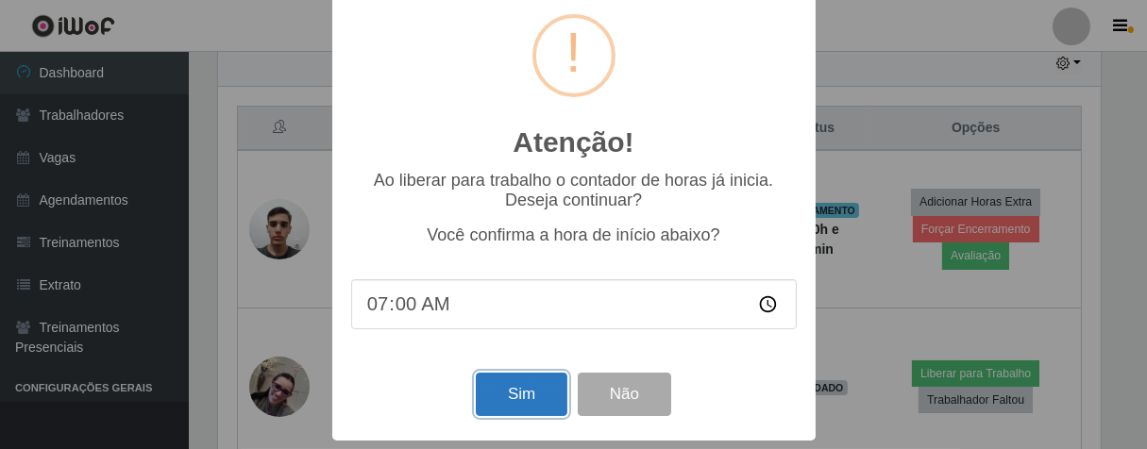
click at [508, 387] on button "Sim" at bounding box center [522, 395] width 92 height 44
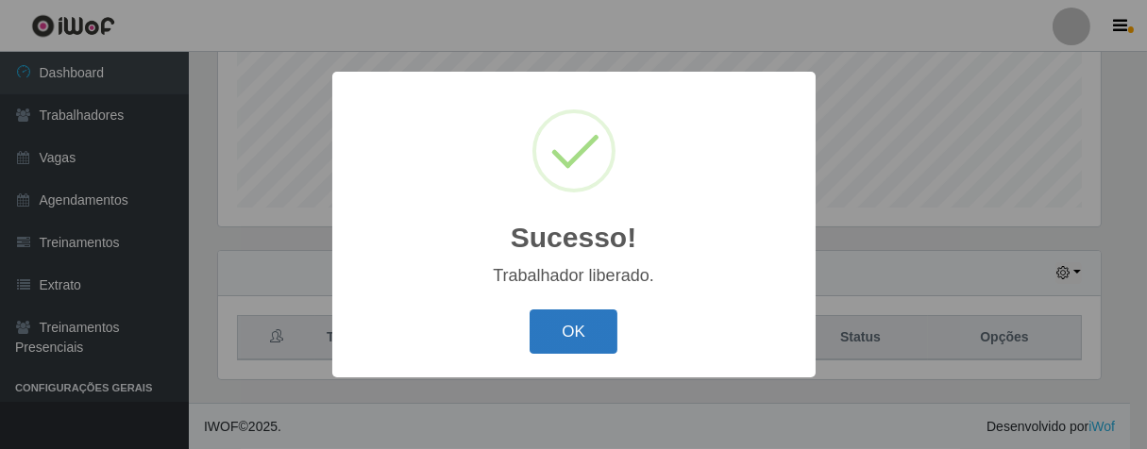
click at [549, 341] on button "OK" at bounding box center [574, 332] width 88 height 44
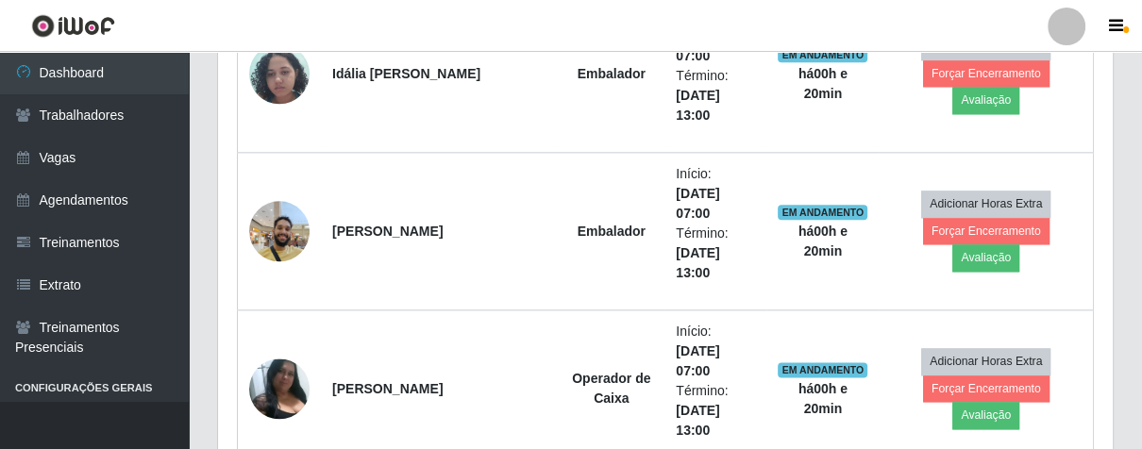
scroll to position [1726, 0]
